Goal: Task Accomplishment & Management: Manage account settings

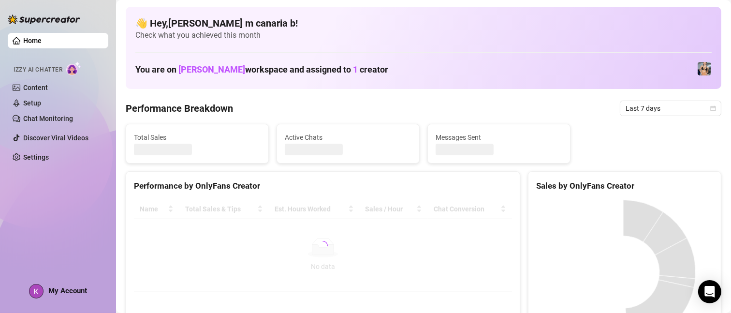
click at [47, 290] on div "My Account" at bounding box center [58, 291] width 58 height 15
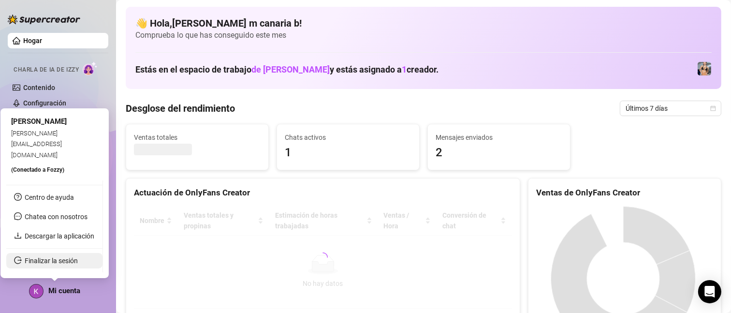
click at [61, 259] on link "Finalizar la sesión" at bounding box center [51, 261] width 53 height 8
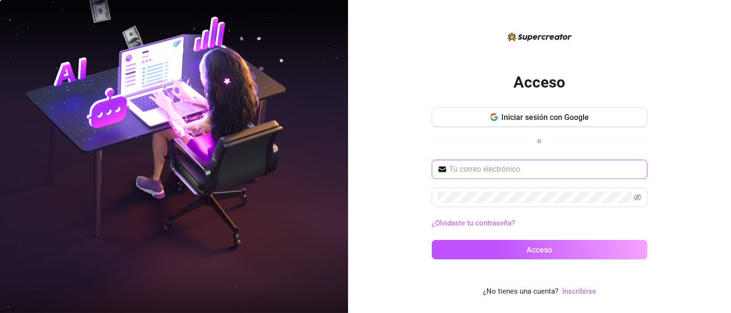
click at [509, 162] on span at bounding box center [540, 169] width 216 height 19
click at [510, 167] on input "text" at bounding box center [545, 169] width 192 height 12
